Goal: Task Accomplishment & Management: Manage account settings

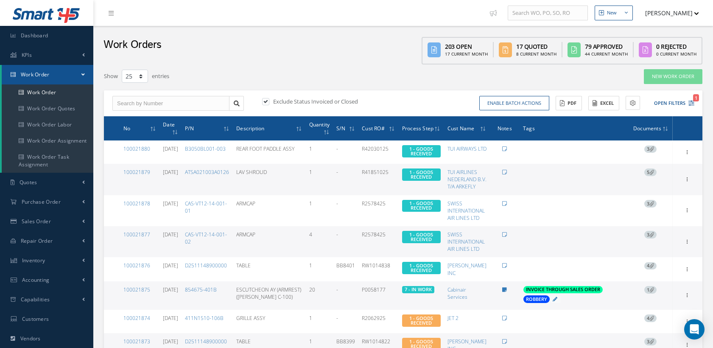
select select "25"
click at [53, 88] on link "Work Order" at bounding box center [48, 92] width 92 height 16
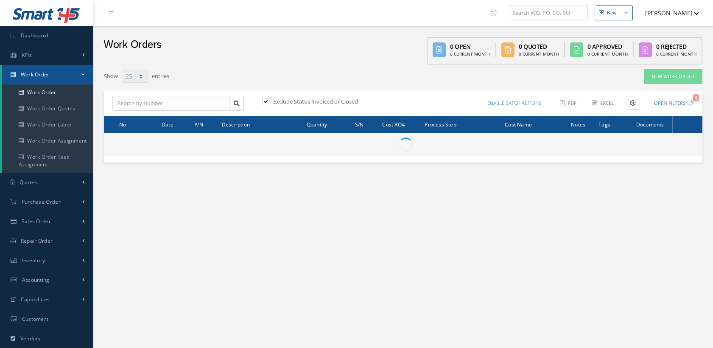
select select "25"
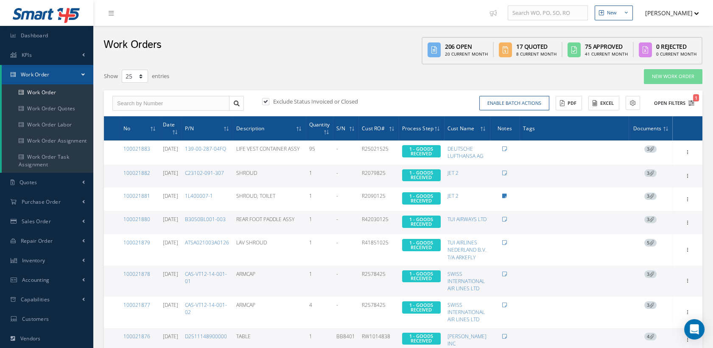
click at [689, 103] on icon "1" at bounding box center [692, 103] width 6 height 6
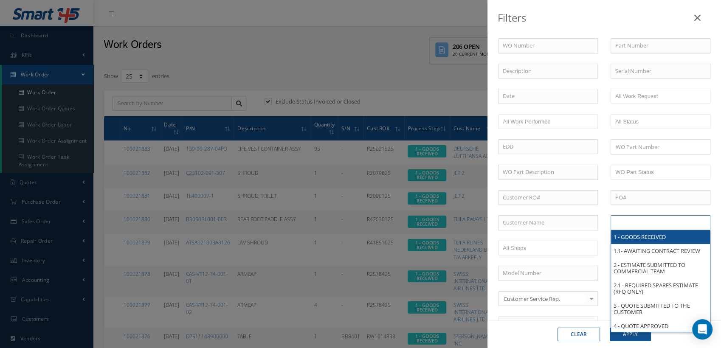
click at [635, 223] on input "text" at bounding box center [642, 222] width 54 height 11
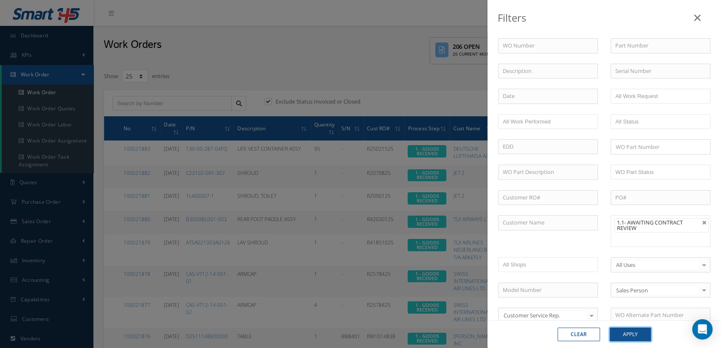
click at [636, 337] on button "Apply" at bounding box center [629, 335] width 41 height 14
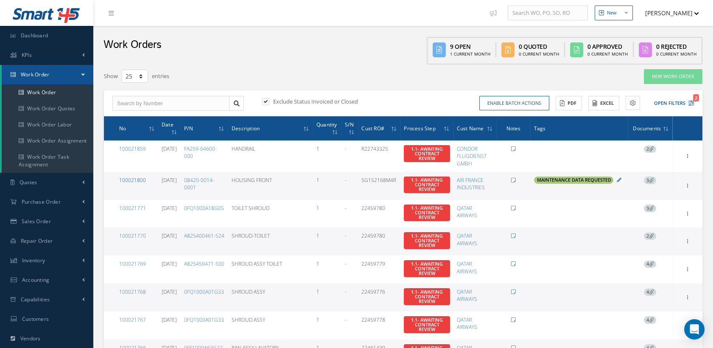
click at [141, 179] on link "100021800" at bounding box center [132, 180] width 27 height 7
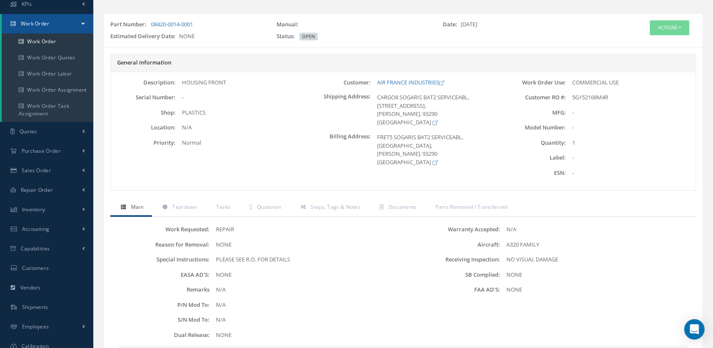
scroll to position [94, 0]
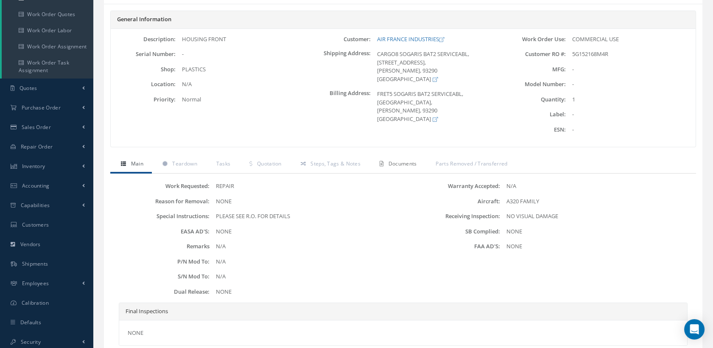
click at [393, 159] on link "Documents" at bounding box center [397, 165] width 56 height 18
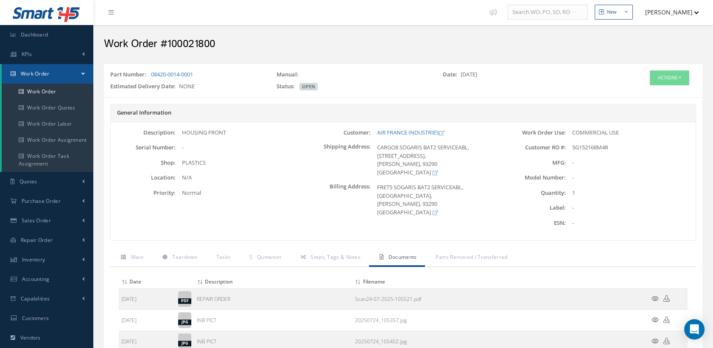
scroll to position [0, 0]
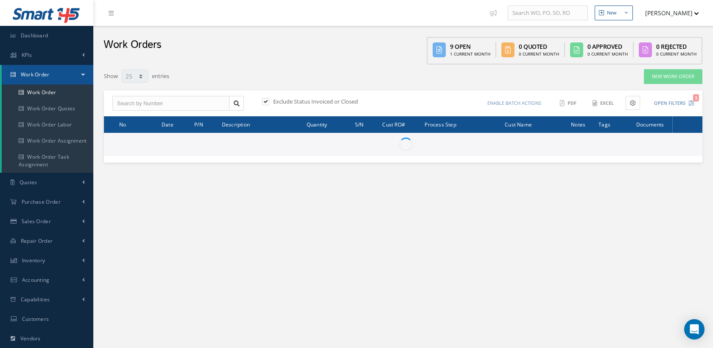
select select "25"
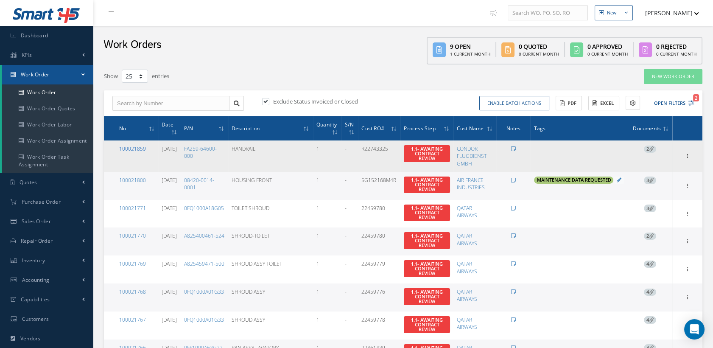
click at [135, 149] on link "100021859" at bounding box center [132, 148] width 27 height 7
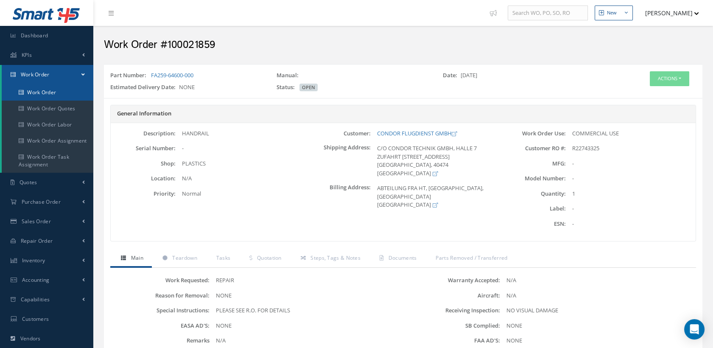
click at [69, 91] on link "Work Order" at bounding box center [48, 92] width 92 height 16
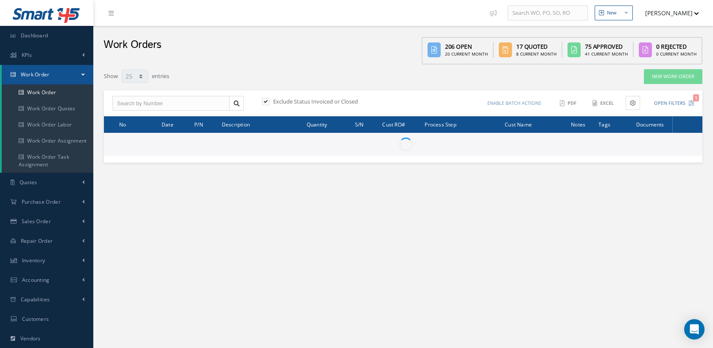
select select "25"
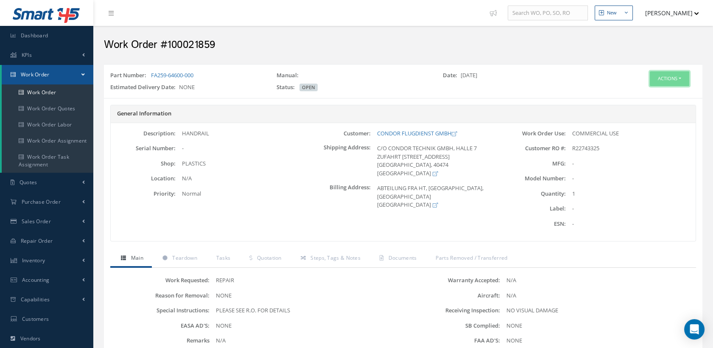
click at [657, 73] on button "Actions" at bounding box center [669, 78] width 39 height 15
click at [639, 94] on link "Edit" at bounding box center [656, 94] width 68 height 11
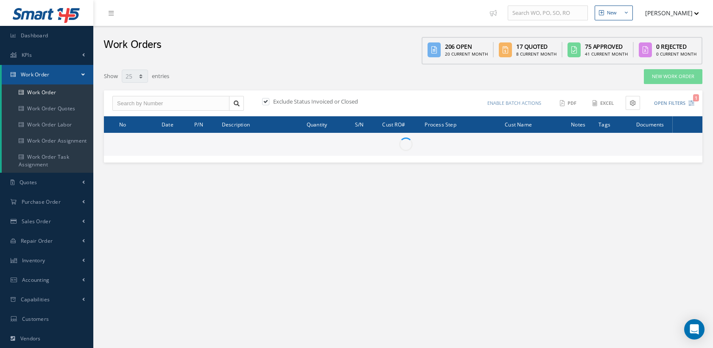
select select "25"
type input "All Work Request"
type input "All Work Performed"
type input "All Status"
type input "WO Part Status"
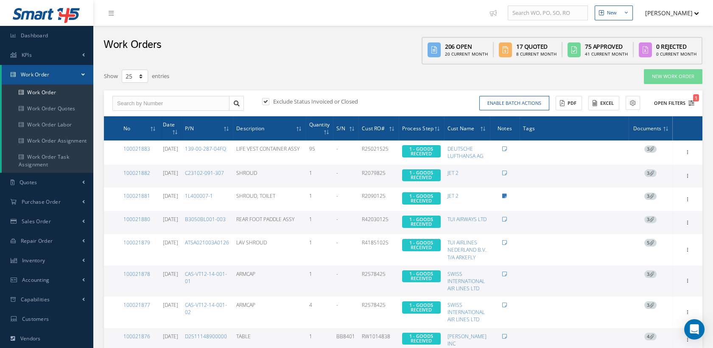
click at [689, 100] on icon "1" at bounding box center [692, 103] width 6 height 6
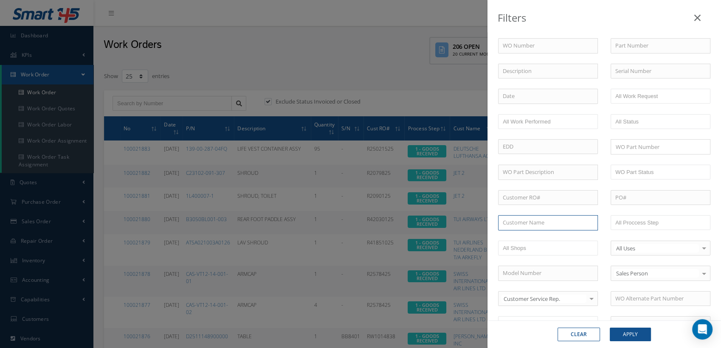
click at [539, 222] on input "text" at bounding box center [548, 222] width 100 height 15
click at [529, 237] on span "CONDOR FLUGDIENST GMBH" at bounding box center [539, 238] width 75 height 8
type input "CONDOR FLUGDIENST GMBH"
click at [633, 328] on button "Apply" at bounding box center [629, 335] width 41 height 14
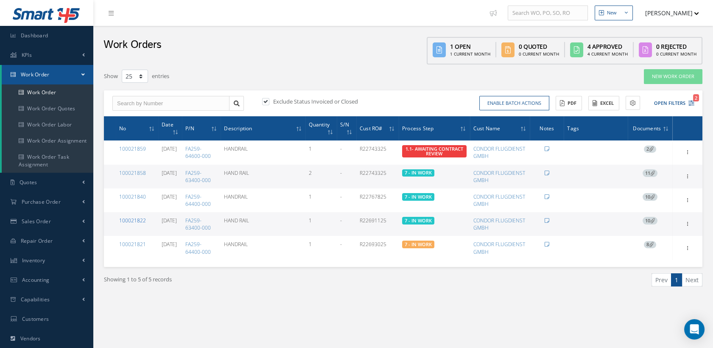
click at [138, 217] on link "100021822" at bounding box center [132, 220] width 27 height 7
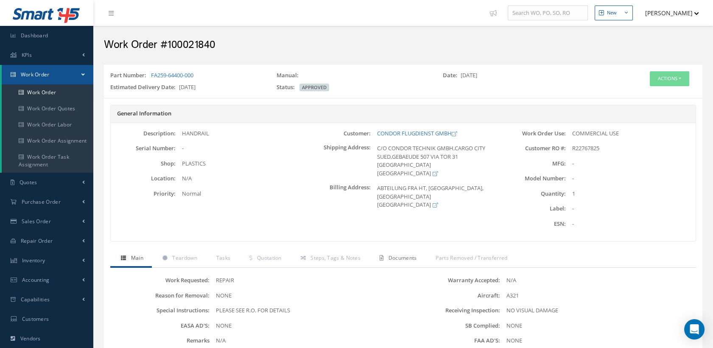
click at [391, 258] on span "Documents" at bounding box center [403, 257] width 28 height 7
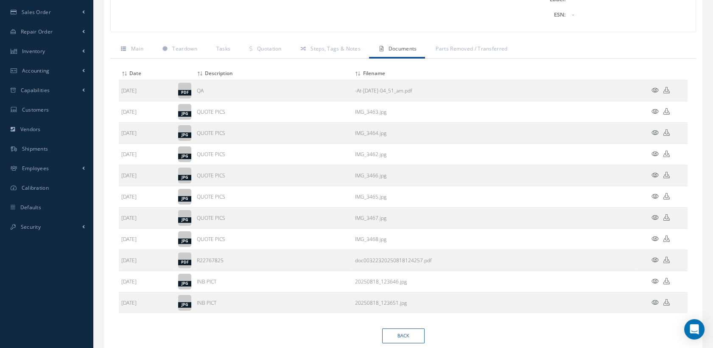
scroll to position [237, 0]
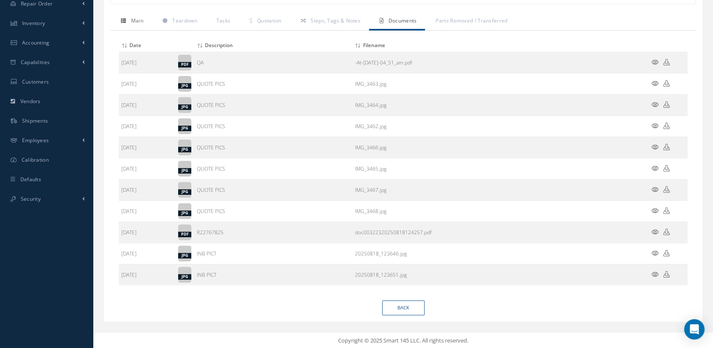
click at [136, 21] on span "Main" at bounding box center [137, 20] width 12 height 7
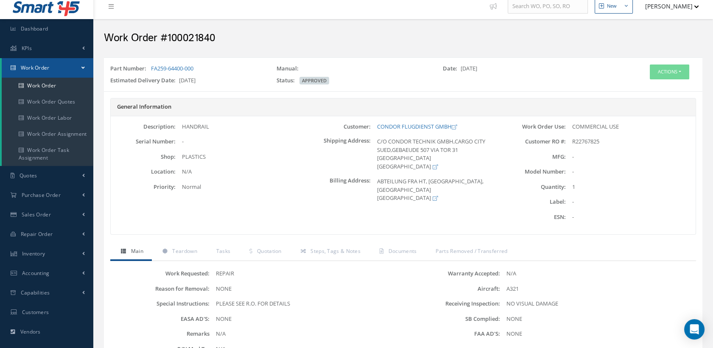
scroll to position [0, 0]
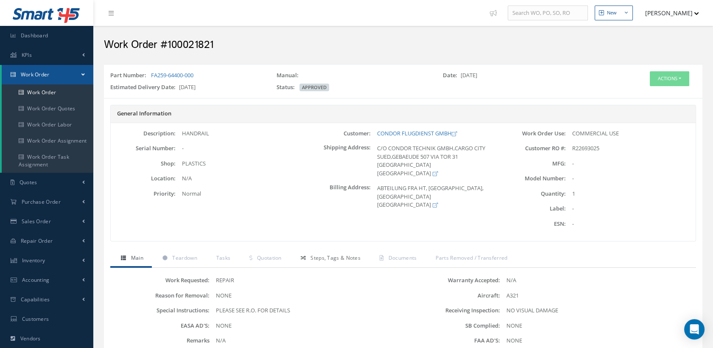
click at [340, 258] on span "Steps, Tags & Notes" at bounding box center [336, 257] width 50 height 7
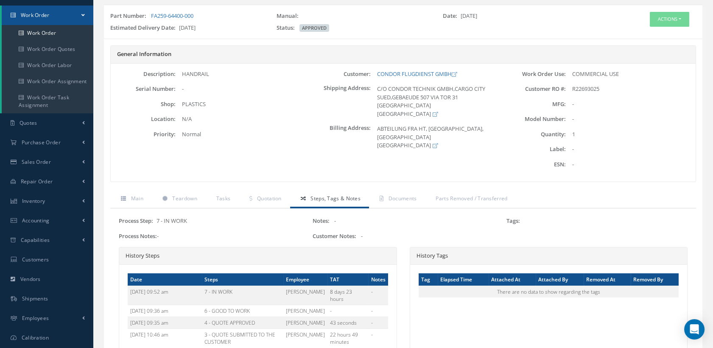
scroll to position [141, 0]
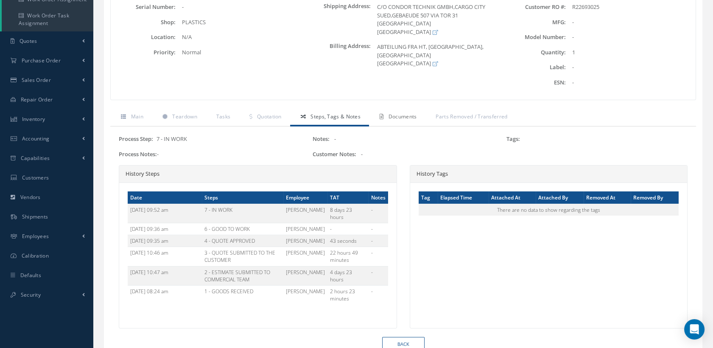
click at [396, 116] on span "Documents" at bounding box center [403, 116] width 28 height 7
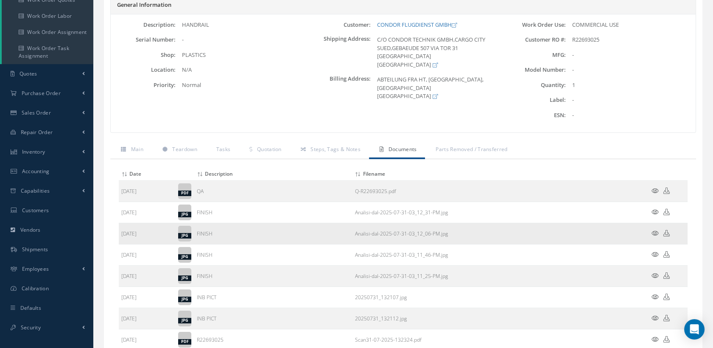
scroll to position [173, 0]
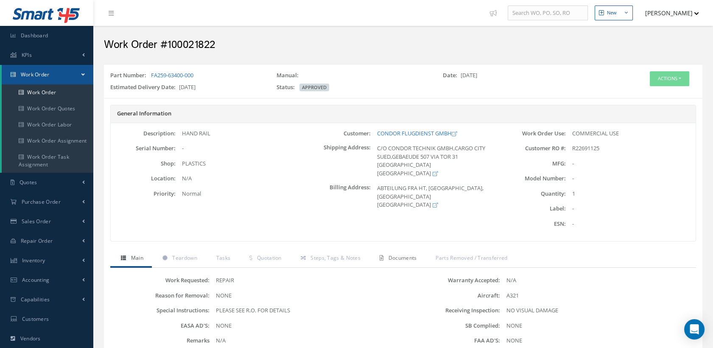
click at [397, 260] on span "Documents" at bounding box center [403, 257] width 28 height 7
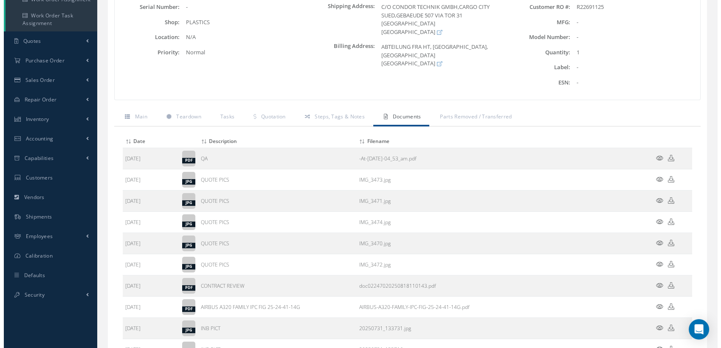
scroll to position [188, 0]
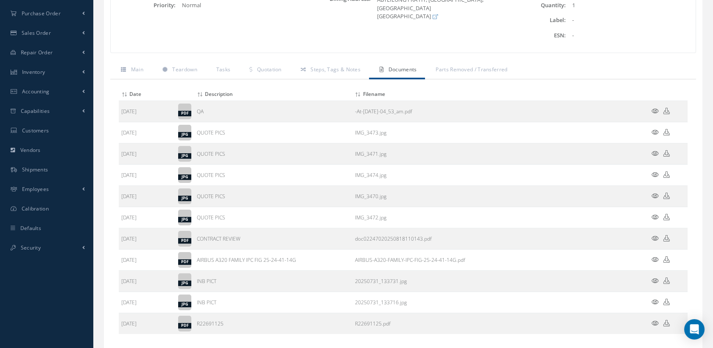
click at [654, 237] on icon at bounding box center [655, 238] width 7 height 6
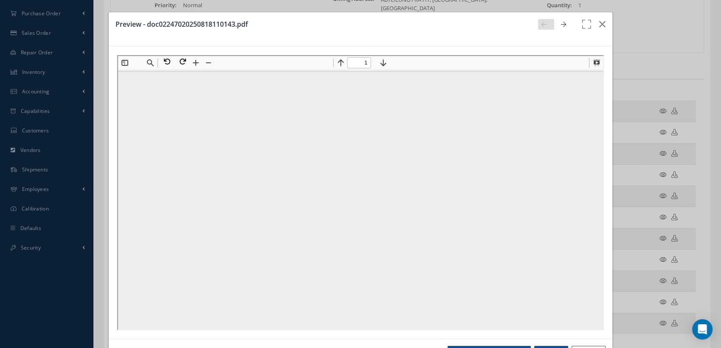
scroll to position [0, 0]
type input "1"
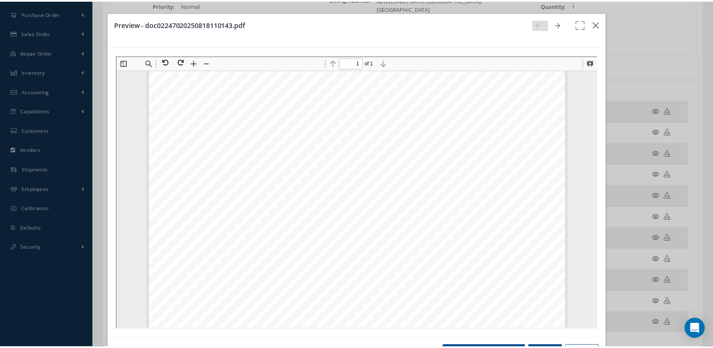
scroll to position [146, 0]
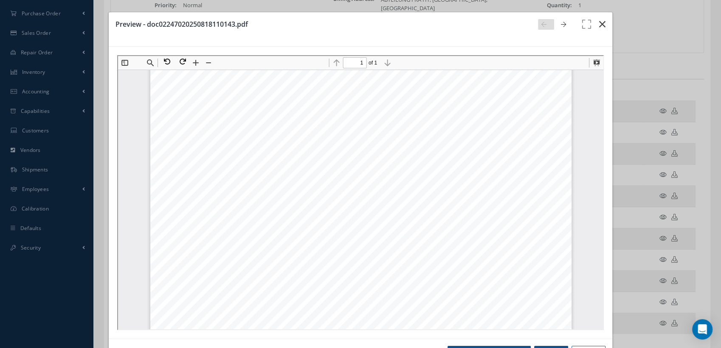
click at [599, 25] on icon "button" at bounding box center [602, 24] width 6 height 10
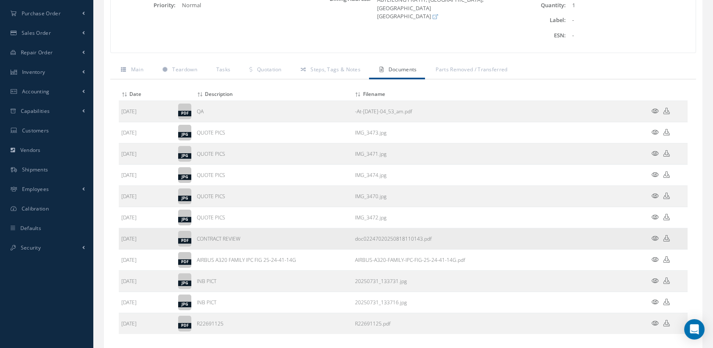
click at [668, 236] on icon at bounding box center [667, 238] width 6 height 6
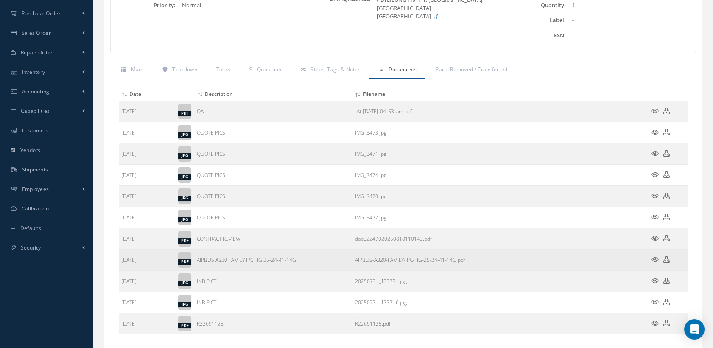
click at [666, 258] on icon at bounding box center [667, 259] width 6 height 6
drag, startPoint x: 300, startPoint y: 262, endPoint x: 195, endPoint y: 260, distance: 105.3
click at [195, 260] on td "AIRBUS A320 FAMILY IPC FIG 25-24-41-14G" at bounding box center [273, 260] width 158 height 21
copy td "AIRBUS A320 FAMILY IPC FIG 25-24-41-14G"
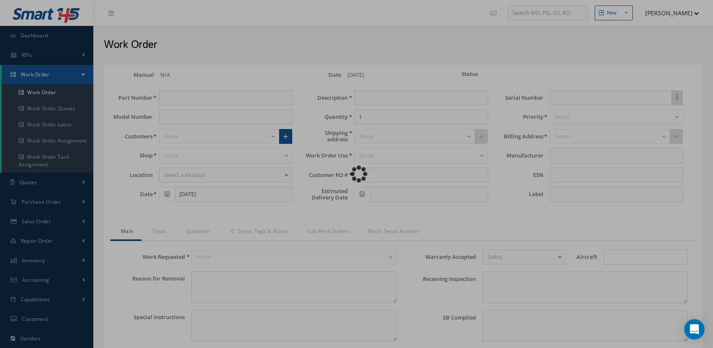
type input "FA259-64600-000"
type input "[DATE]"
type input "HANDRAIL"
type input "R22743325"
type textarea "NONE"
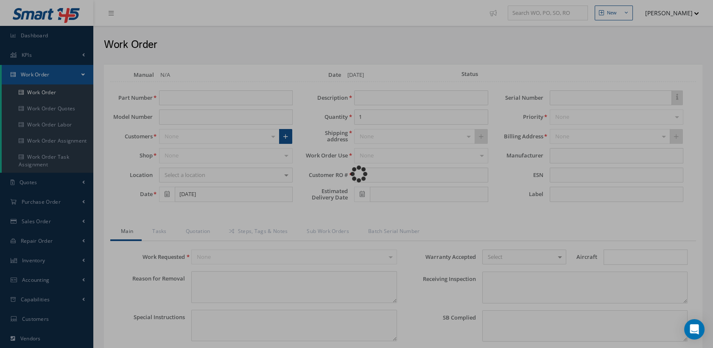
type textarea "PLEASE SEE R.O. FOR DETAILS"
type input "NONE"
type textarea "NO VISUAL DAMAGE"
type textarea "NONE"
type input "NONE"
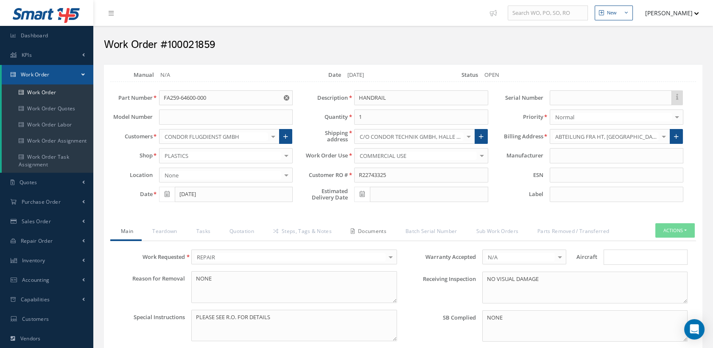
click at [365, 227] on link "Documents" at bounding box center [367, 232] width 55 height 18
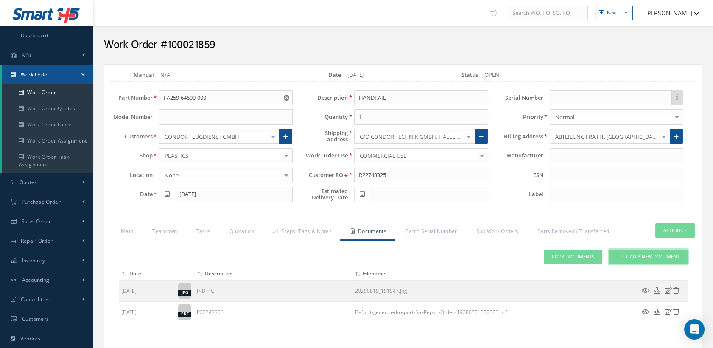
click at [632, 253] on span "Upload a New Document" at bounding box center [649, 256] width 62 height 7
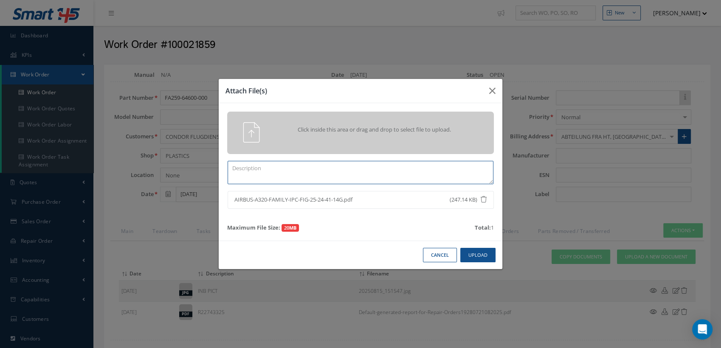
paste textarea "AIRBUS A320 FAMILY IPC FIG 25-24-41-14G"
type textarea "AIRBUS A320 FAMILY IPC FIG 25-24-41-14G"
click at [475, 255] on button "Upload" at bounding box center [477, 255] width 35 height 15
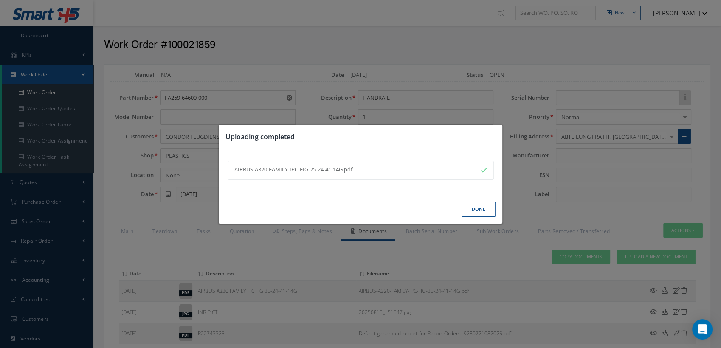
click at [490, 210] on button "Done" at bounding box center [478, 209] width 34 height 15
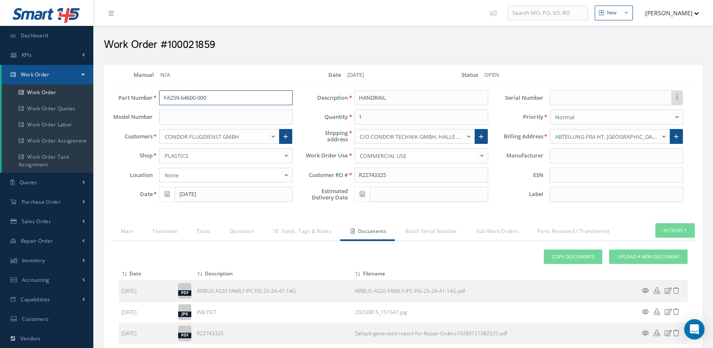
drag, startPoint x: 212, startPoint y: 98, endPoint x: 150, endPoint y: 99, distance: 62.4
click at [150, 99] on div "Part Number FA259-64600-000" at bounding box center [201, 97] width 195 height 15
drag, startPoint x: 393, startPoint y: 176, endPoint x: 345, endPoint y: 171, distance: 48.1
click at [345, 171] on div "Customer RO # R22743325" at bounding box center [396, 175] width 195 height 15
click at [500, 253] on div "Attach File(s) Click inside this area or drag and drop to select file to upload…" at bounding box center [403, 297] width 569 height 95
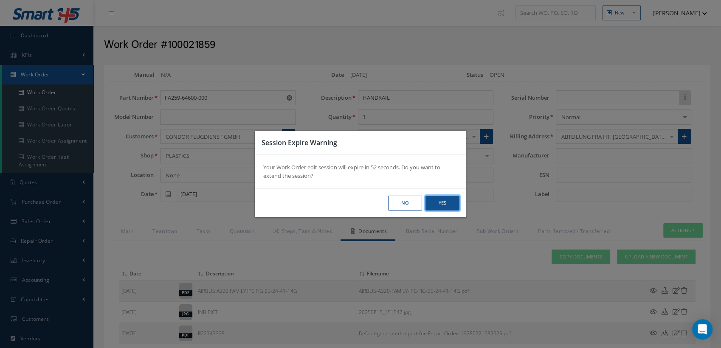
click at [0, 0] on button "Yes" at bounding box center [0, 0] width 0 height 0
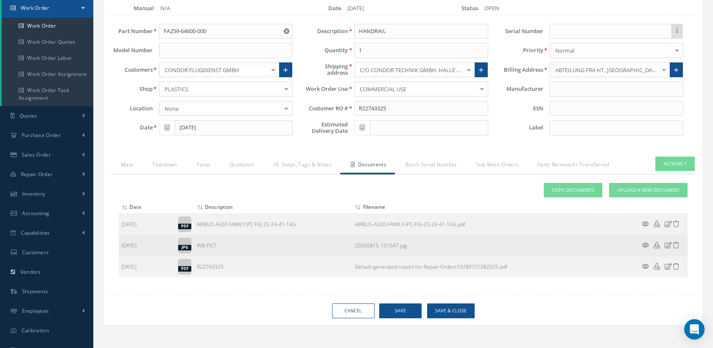
scroll to position [51, 0]
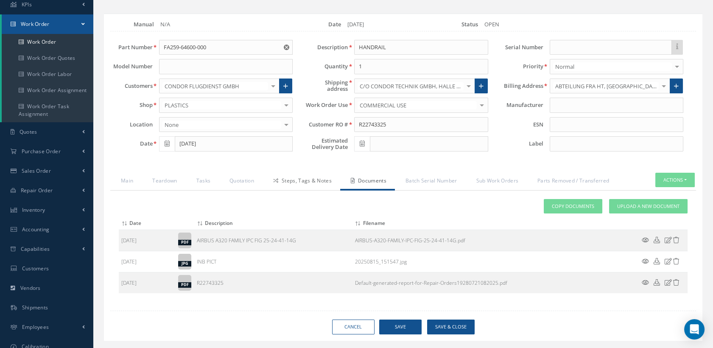
click at [286, 178] on link "Steps, Tags & Notes" at bounding box center [302, 182] width 78 height 18
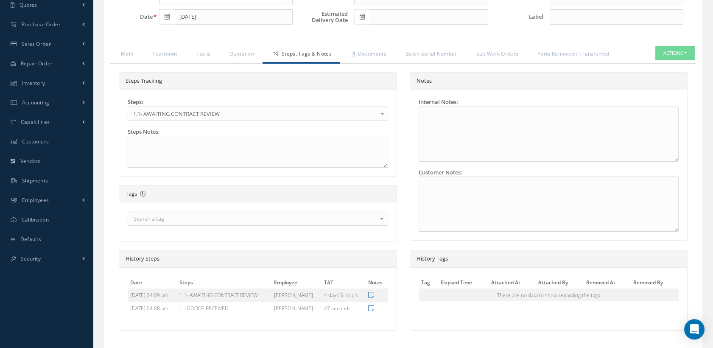
scroll to position [141, 0]
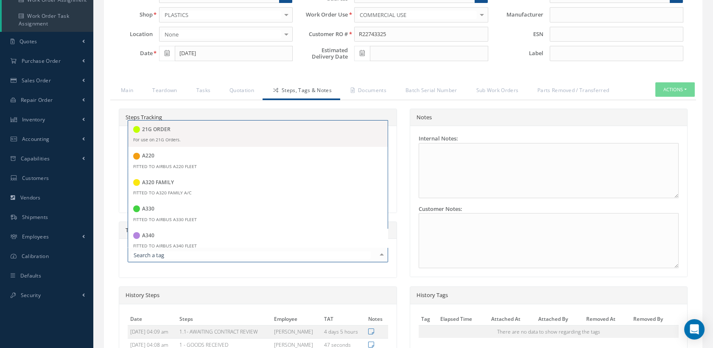
click at [215, 257] on div at bounding box center [258, 254] width 261 height 15
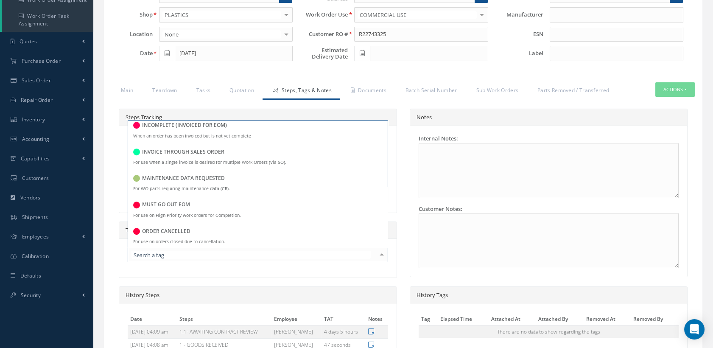
scroll to position [896, 0]
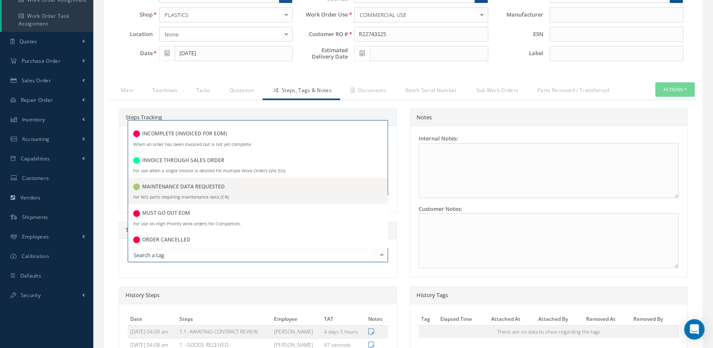
click at [212, 195] on small "For WO parts requiring maintenance data (CR)." at bounding box center [181, 197] width 97 height 6
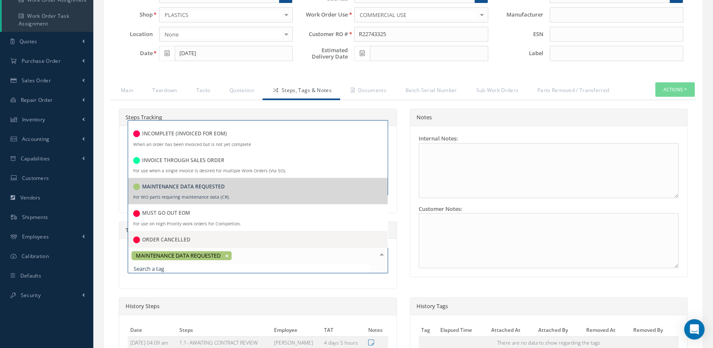
scroll to position [990, 0]
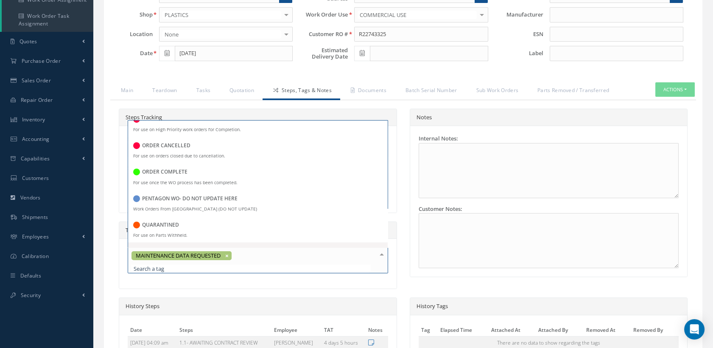
click at [262, 278] on div "MAINTENANCE DATA REQUESTED 21G ORDER For use on 21G Orders. A220 FITTED TO AIRB…" at bounding box center [258, 264] width 278 height 50
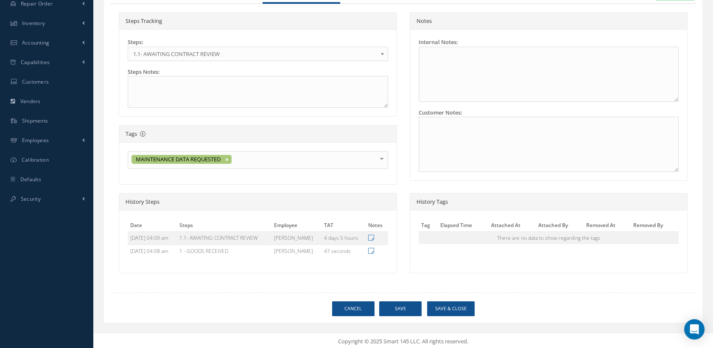
scroll to position [238, 0]
click at [390, 309] on button "Save" at bounding box center [400, 308] width 42 height 15
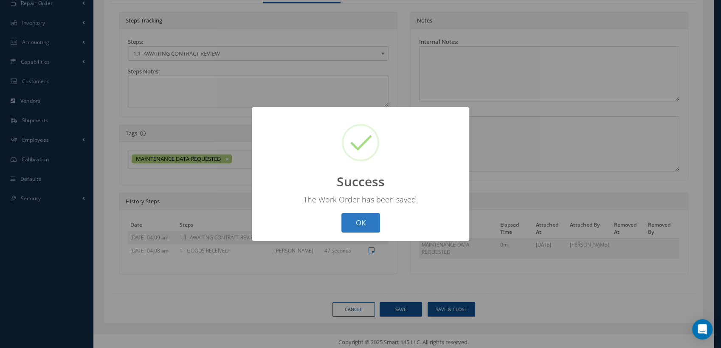
click at [374, 224] on button "OK" at bounding box center [360, 223] width 39 height 20
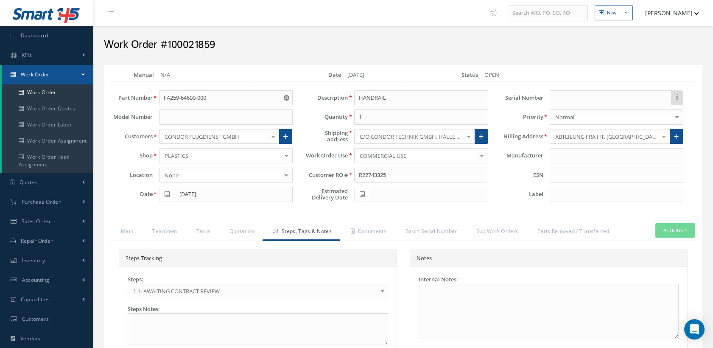
scroll to position [0, 0]
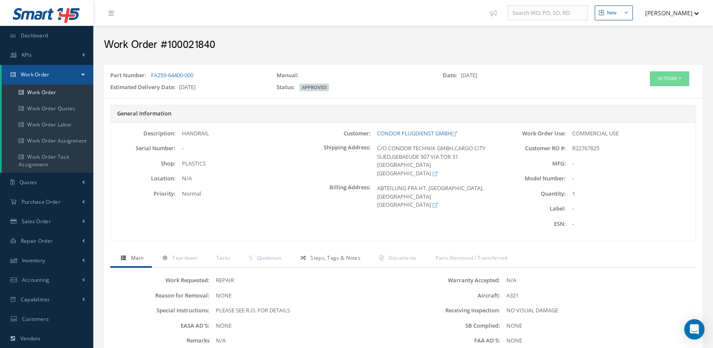
click at [313, 254] on span "Steps, Tags & Notes" at bounding box center [336, 257] width 50 height 7
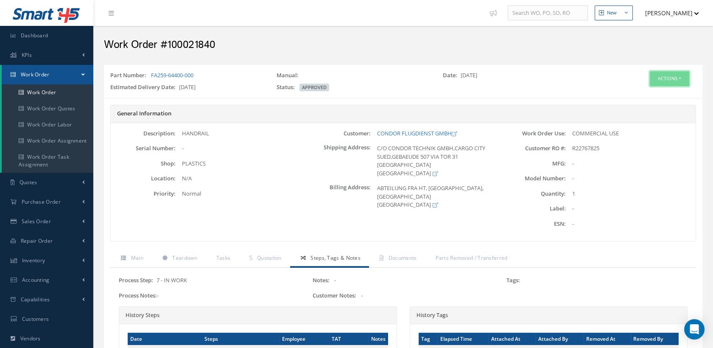
click at [656, 77] on button "Actions" at bounding box center [669, 78] width 39 height 15
click at [641, 95] on link "Edit" at bounding box center [656, 94] width 68 height 11
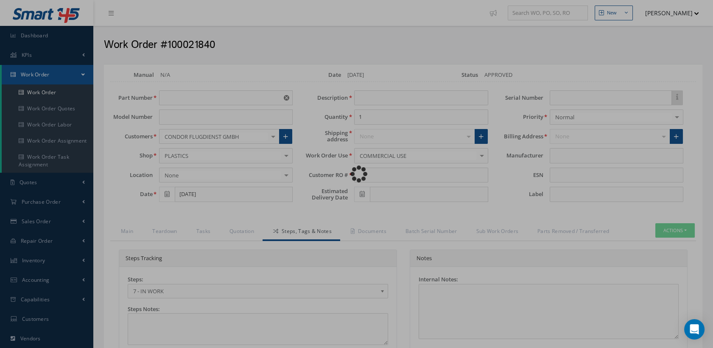
type input "FA259-64400-000"
type input "[DATE]"
type input "HANDRAIL"
type input "R22767825"
type input "[DATE]"
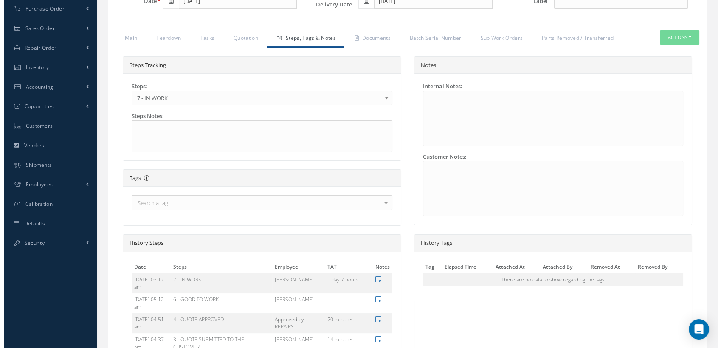
scroll to position [328, 0]
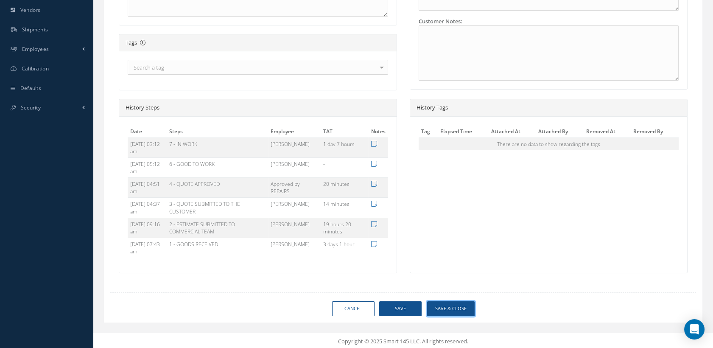
click at [444, 307] on button "Save & Close" at bounding box center [451, 308] width 48 height 15
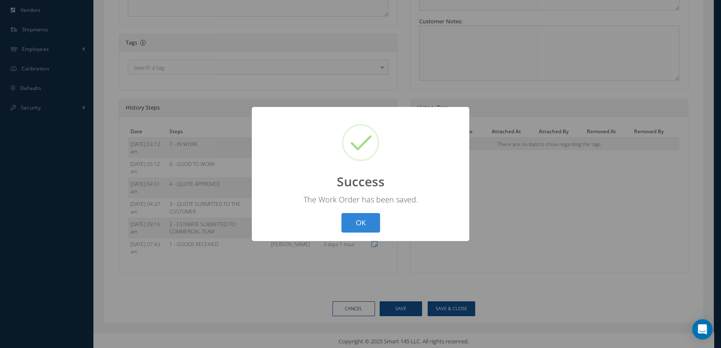
click at [363, 226] on button "OK" at bounding box center [360, 223] width 39 height 20
select select "25"
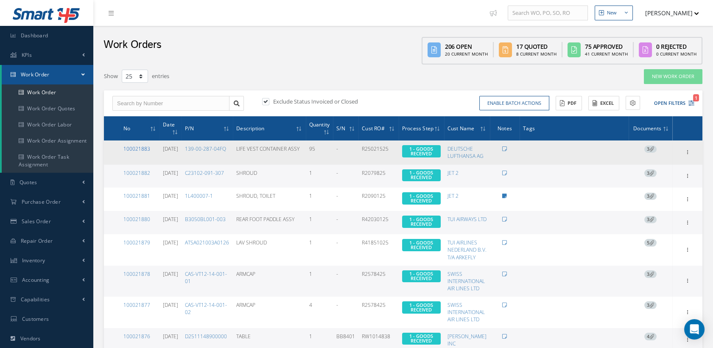
click at [139, 145] on link "100021883" at bounding box center [137, 148] width 27 height 7
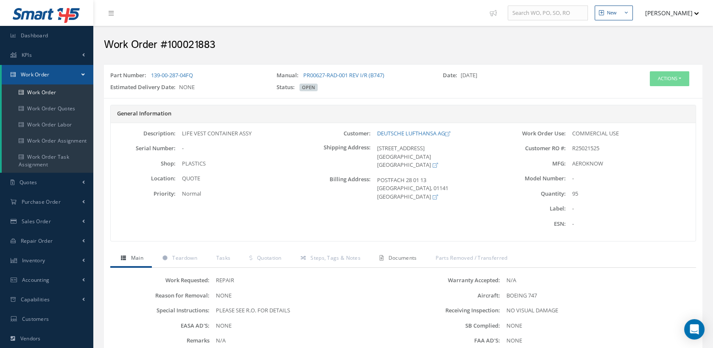
click at [408, 258] on span "Documents" at bounding box center [403, 257] width 28 height 7
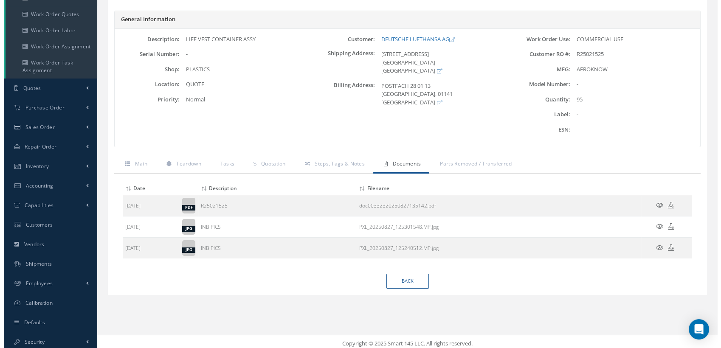
scroll to position [98, 0]
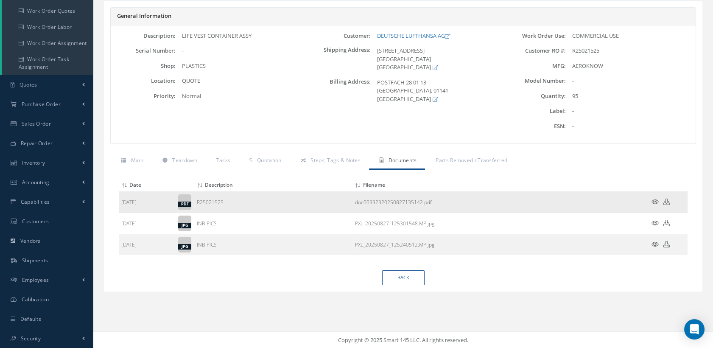
click at [655, 199] on icon at bounding box center [655, 202] width 7 height 6
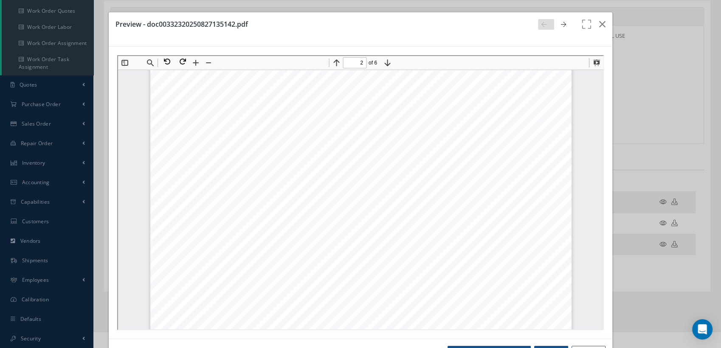
scroll to position [896, 0]
click at [167, 57] on button at bounding box center [164, 60] width 15 height 11
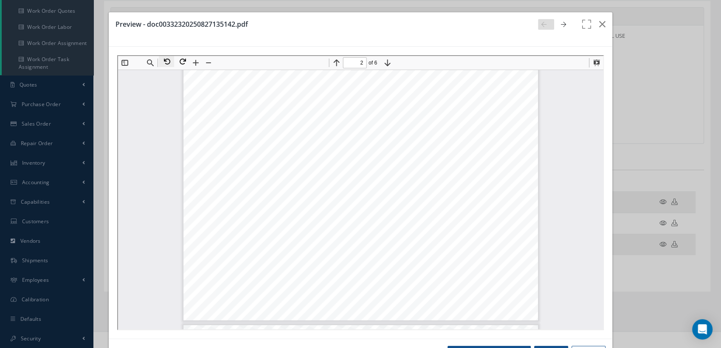
click at [167, 57] on button at bounding box center [164, 60] width 15 height 11
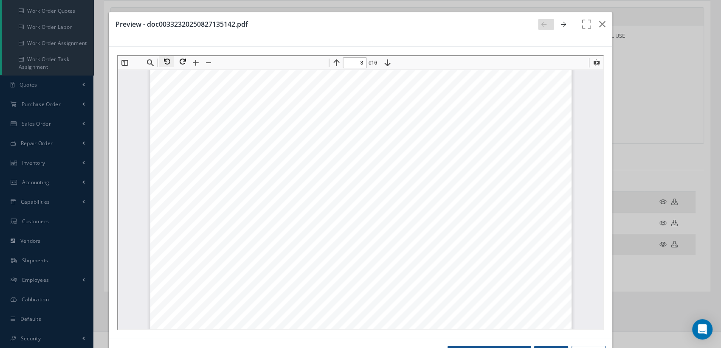
scroll to position [1358, 0]
click at [180, 60] on button at bounding box center [180, 60] width 15 height 11
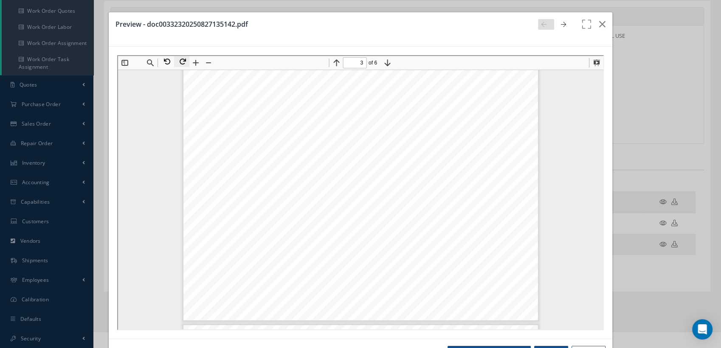
click at [180, 60] on button at bounding box center [180, 60] width 15 height 11
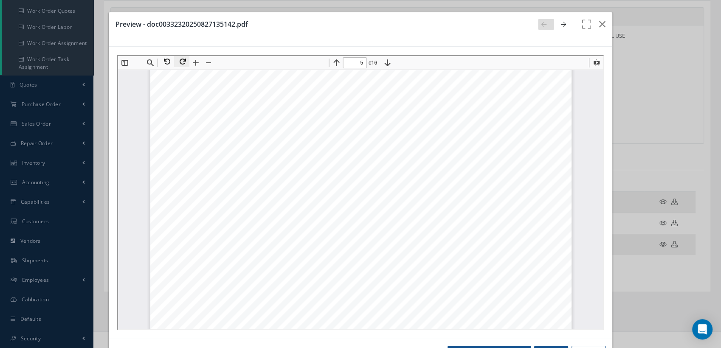
scroll to position [2492, 0]
type input "1"
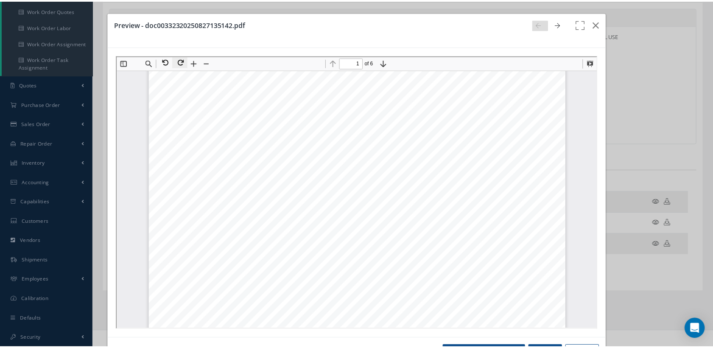
scroll to position [0, 0]
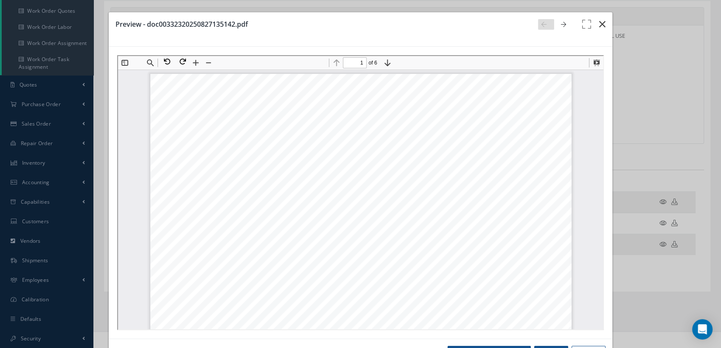
click at [599, 23] on icon "button" at bounding box center [602, 24] width 6 height 10
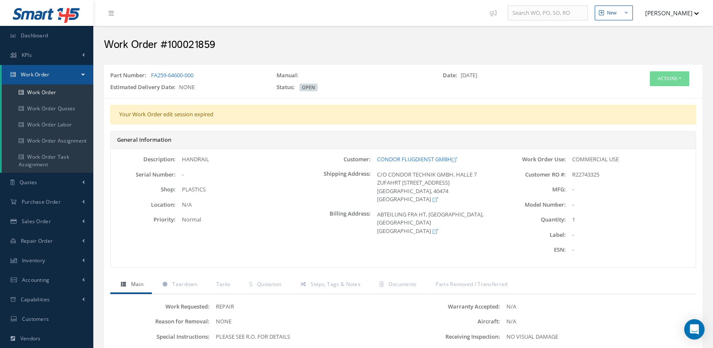
click at [670, 9] on button "[PERSON_NAME]" at bounding box center [668, 13] width 62 height 17
click at [648, 100] on link "Logout" at bounding box center [666, 100] width 68 height 14
